Goal: Information Seeking & Learning: Learn about a topic

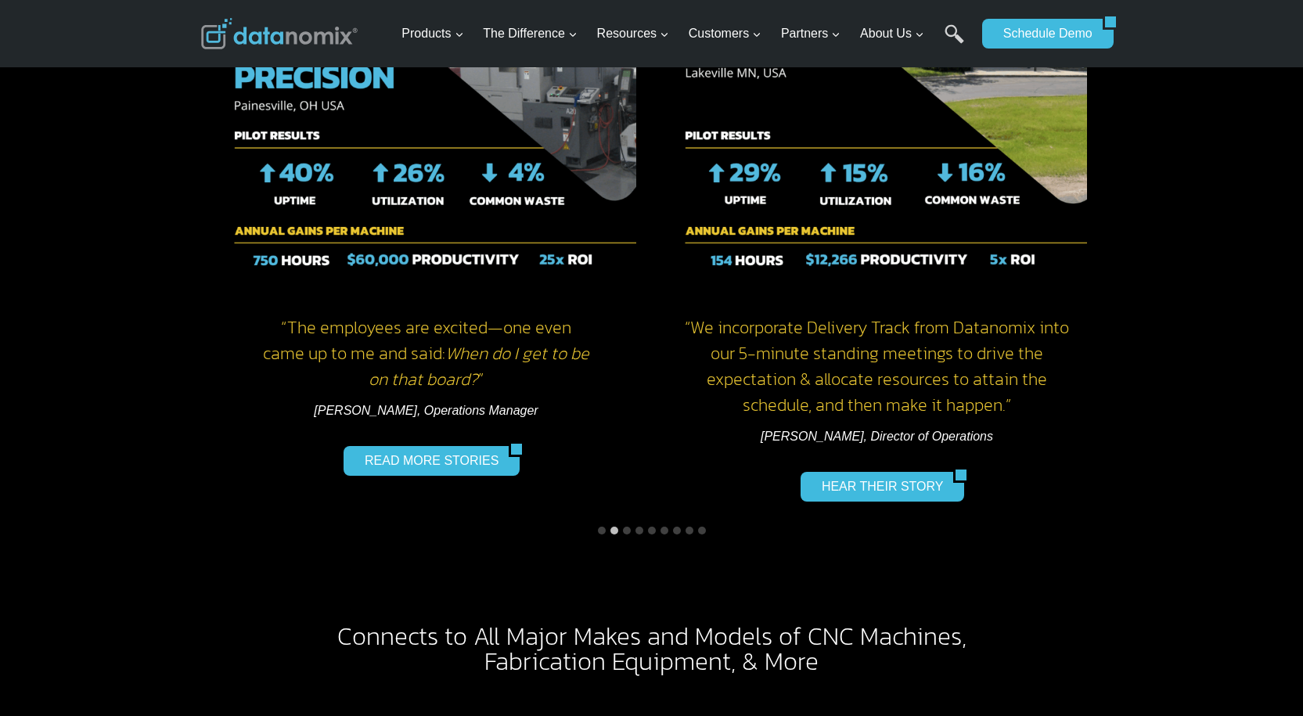
scroll to position [2192, 0]
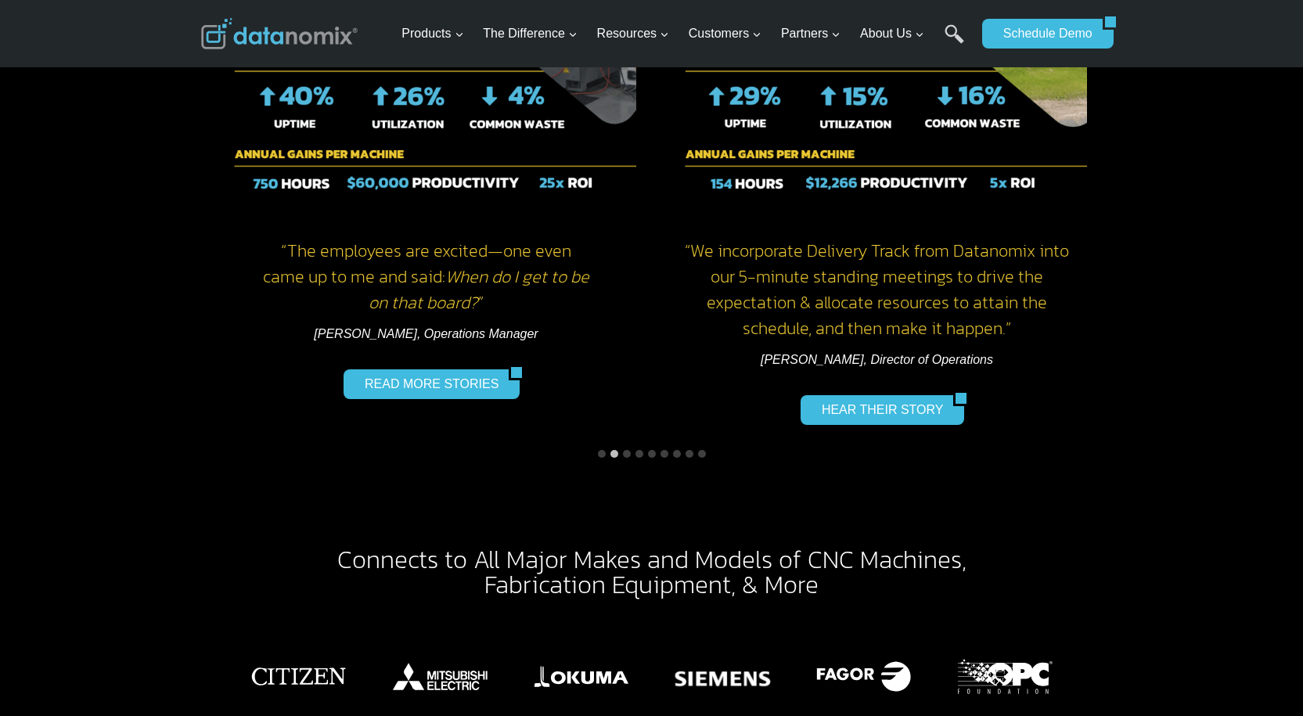
click at [627, 450] on button "Go to slide 3" at bounding box center [627, 454] width 8 height 8
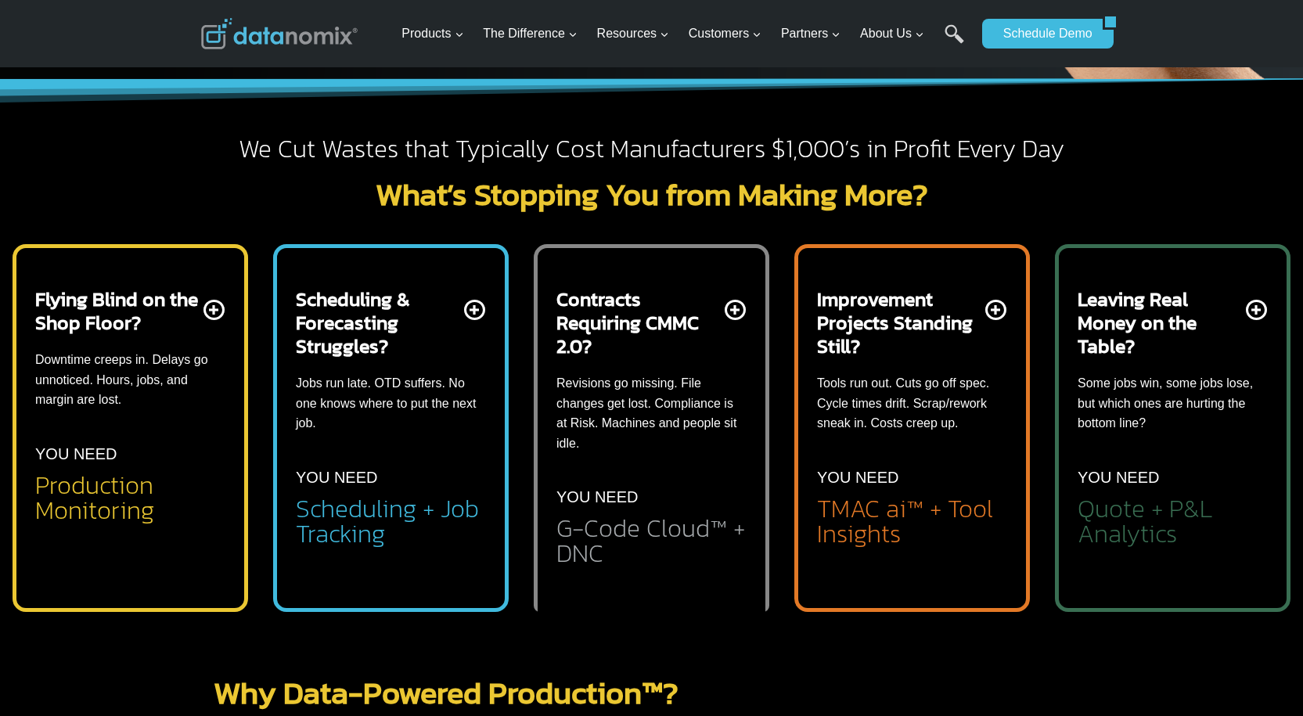
scroll to position [313, 0]
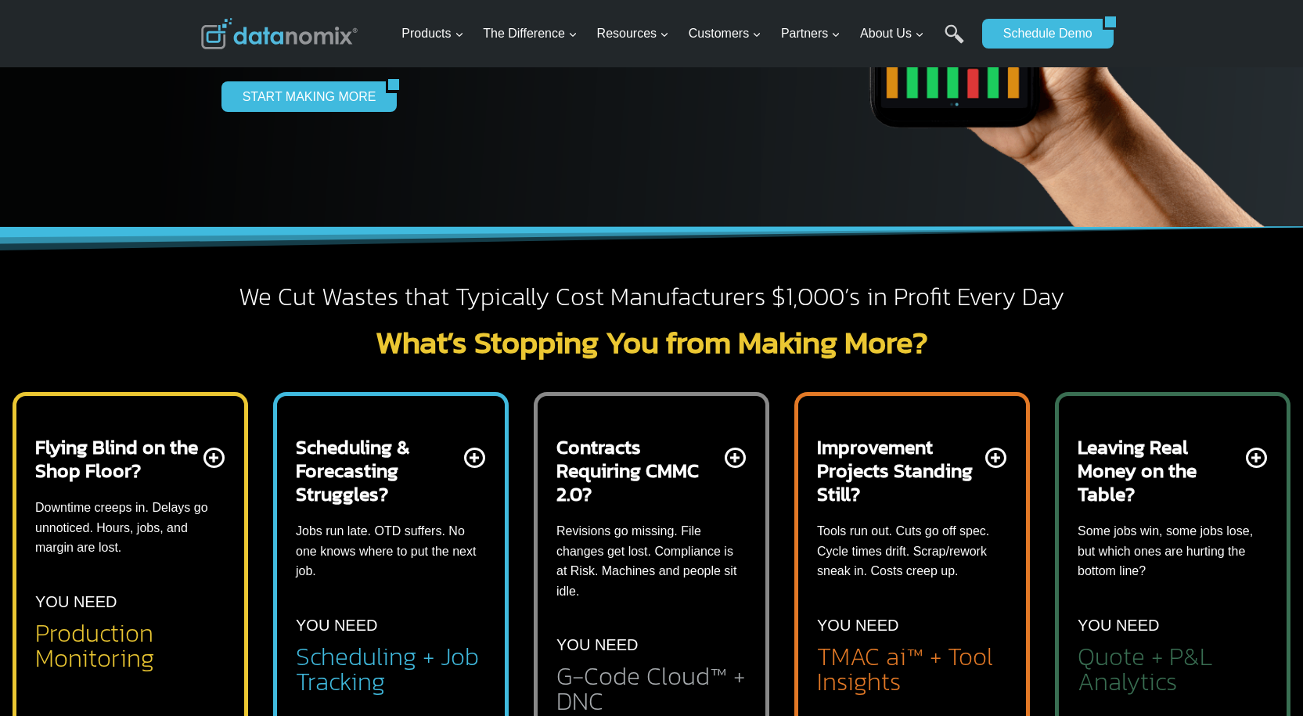
click at [444, 456] on h2 "Scheduling & Forecasting Struggles?" at bounding box center [378, 470] width 165 height 70
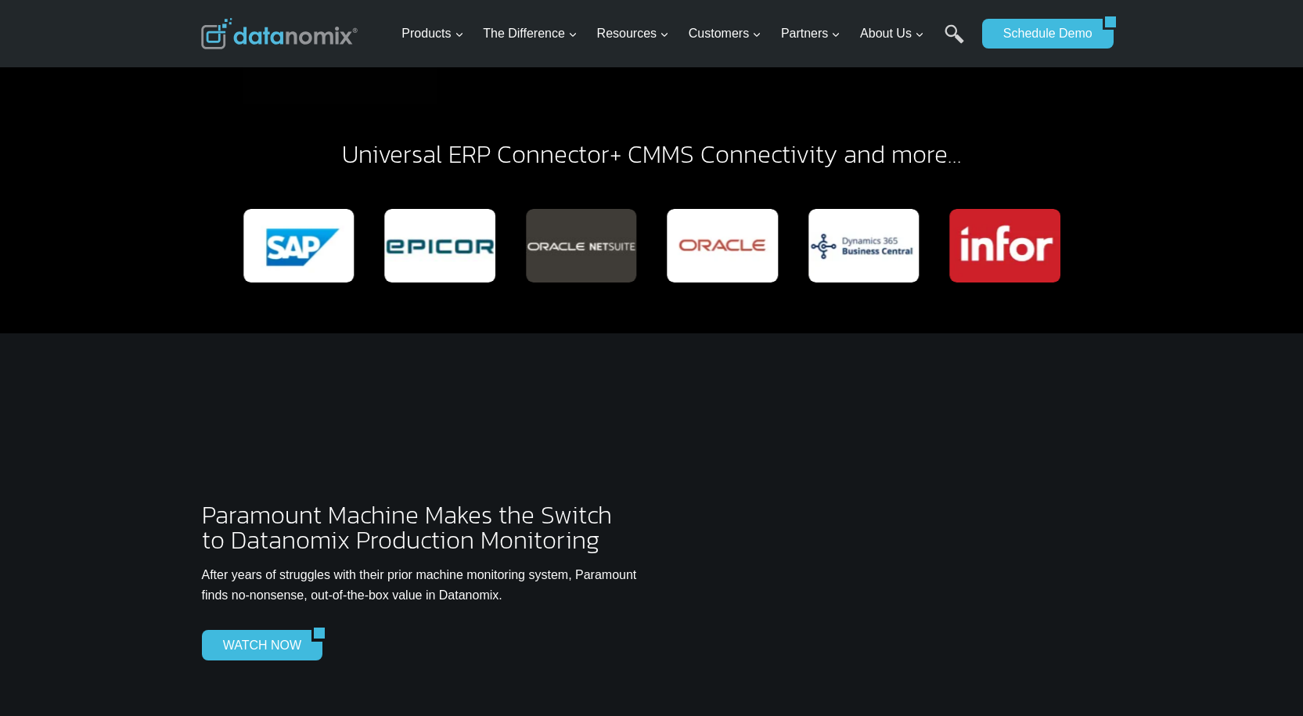
scroll to position [4070, 0]
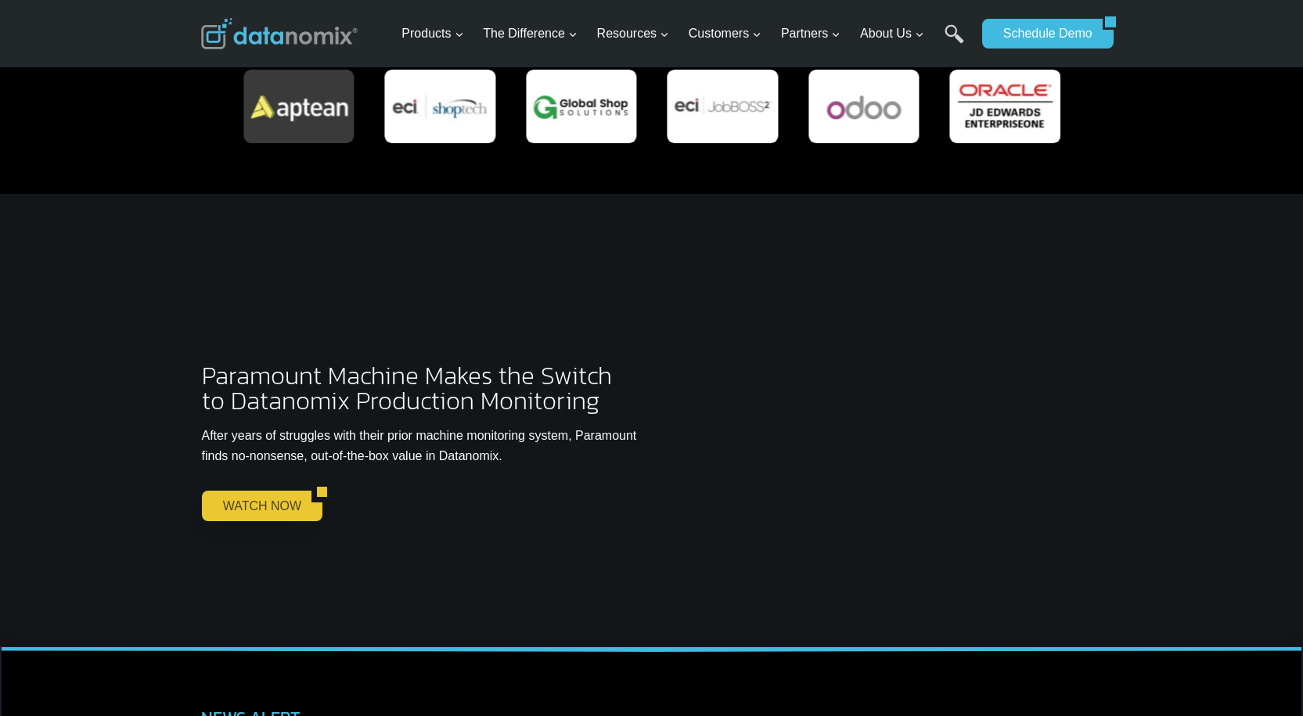
click at [225, 491] on link "WATCH NOW" at bounding box center [257, 506] width 110 height 30
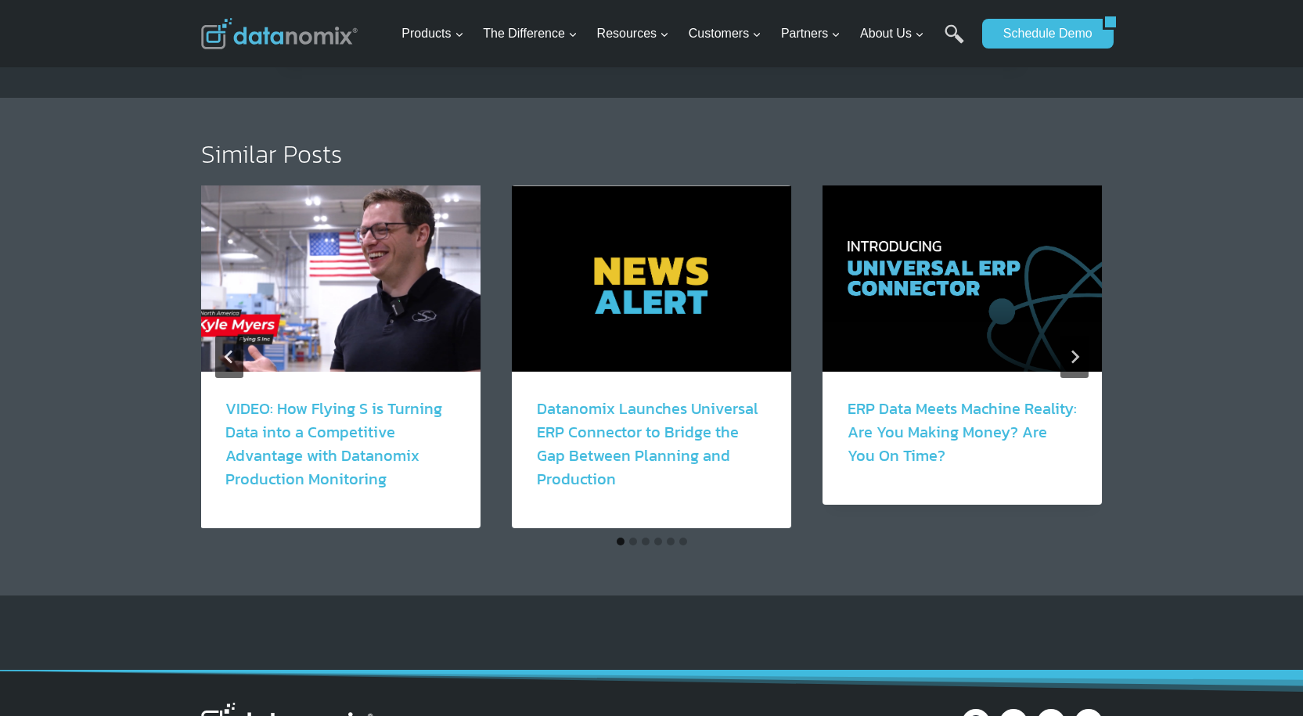
scroll to position [1800, 0]
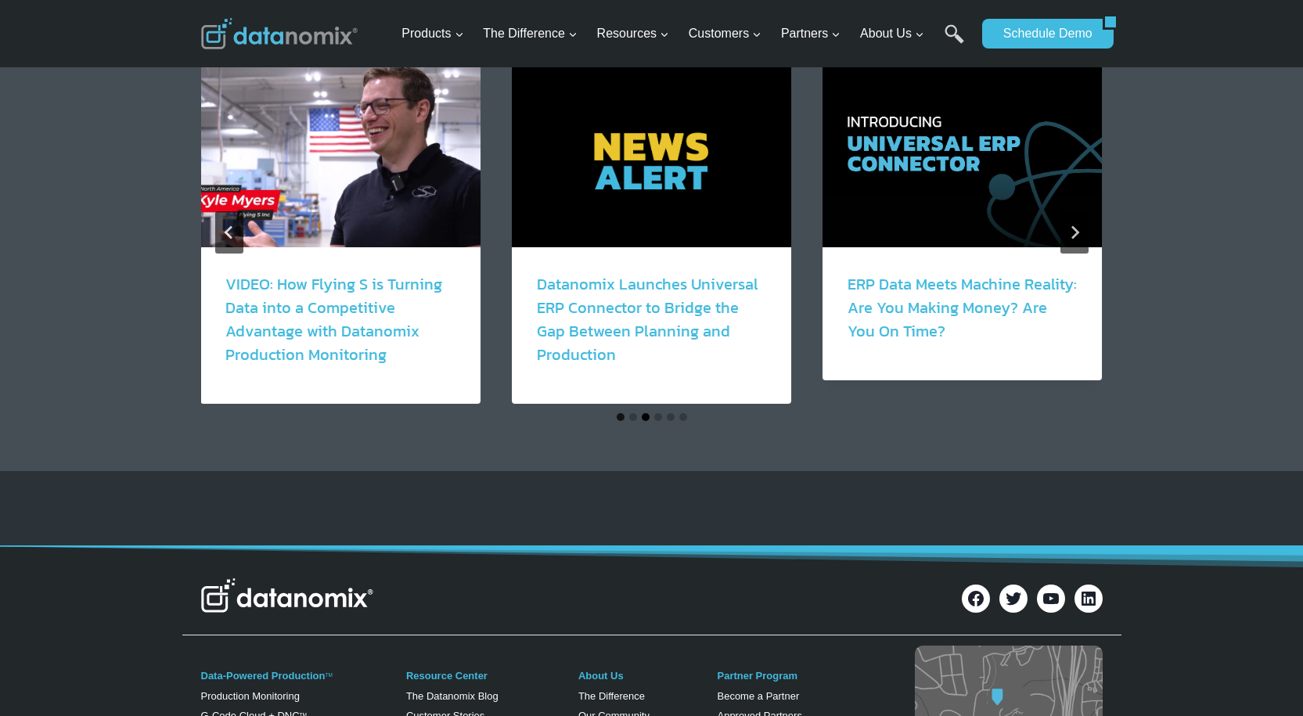
click at [647, 418] on button "Go to slide 3" at bounding box center [646, 417] width 8 height 8
